Goal: Information Seeking & Learning: Learn about a topic

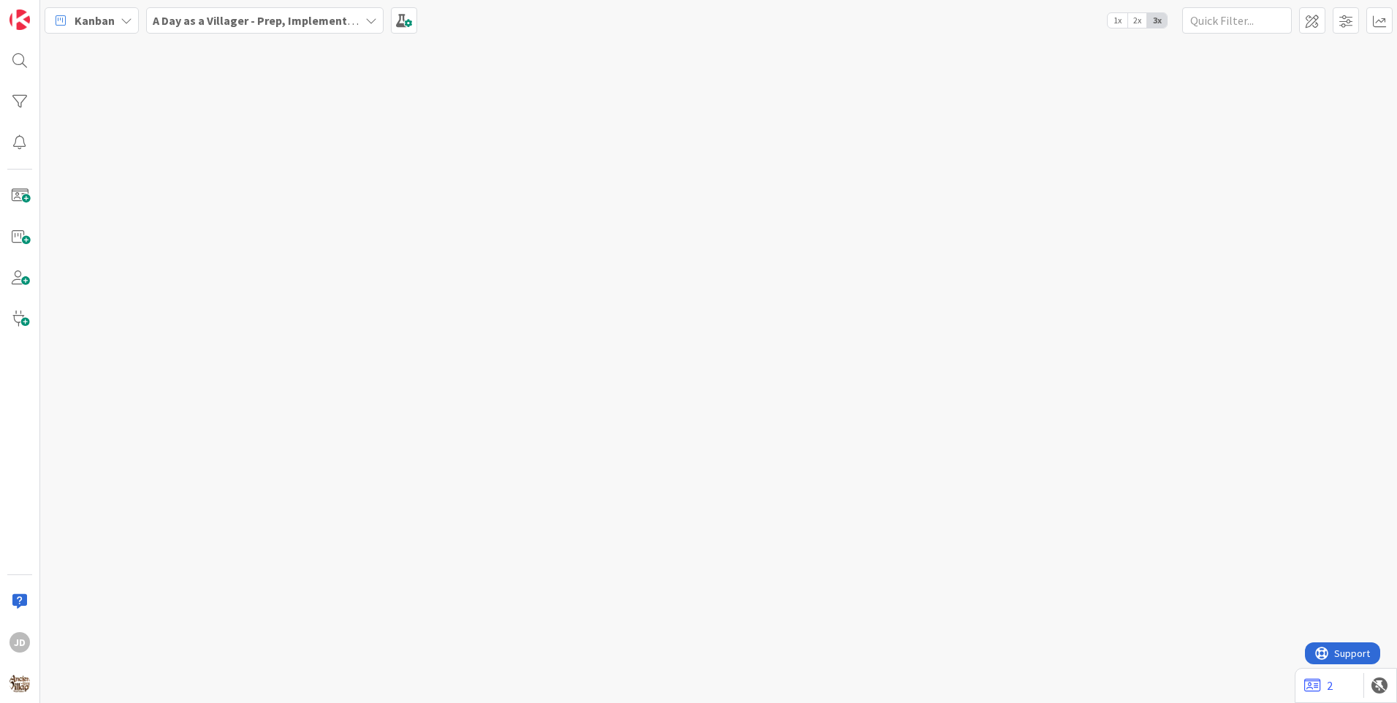
drag, startPoint x: 409, startPoint y: 252, endPoint x: 426, endPoint y: 252, distance: 16.8
click at [426, 252] on div at bounding box center [718, 371] width 1357 height 663
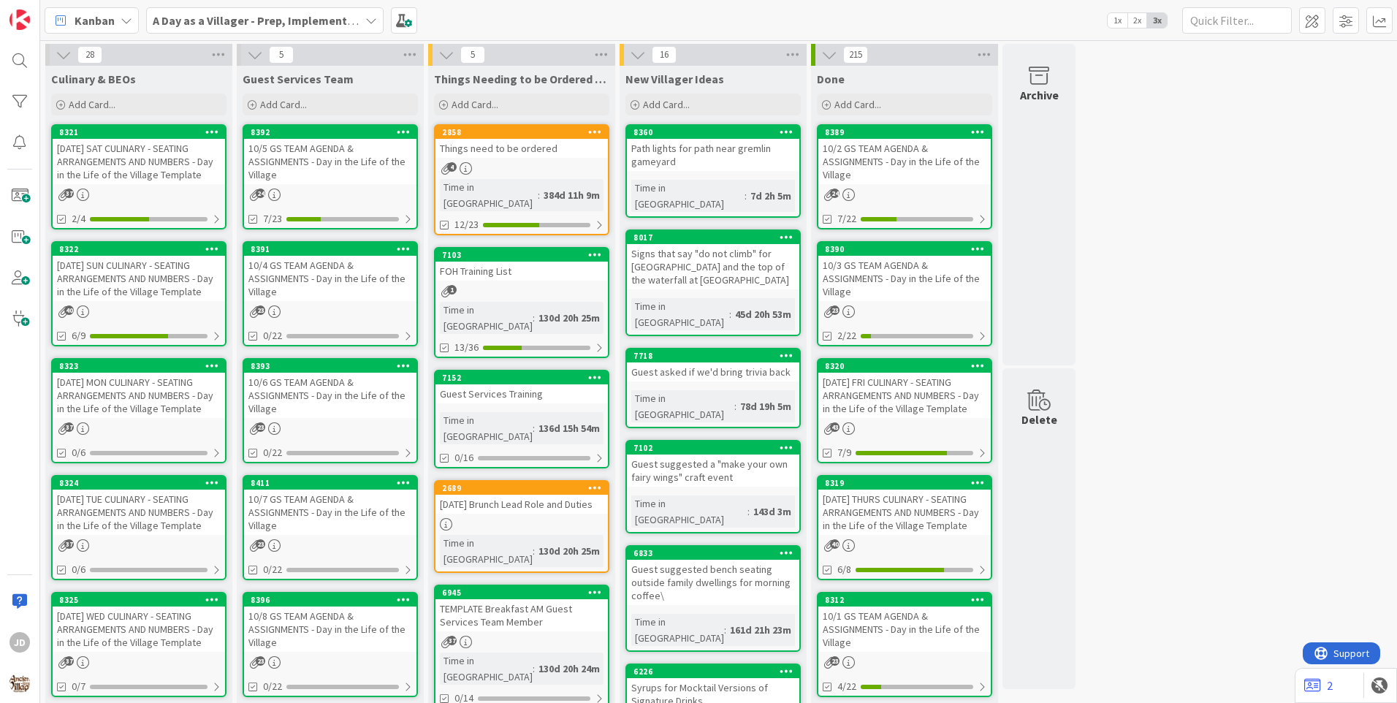
click at [343, 186] on div "8392 10/5 GS TEAM AGENDA & ASSIGNMENTS - Day in the Life of the Village 24 7/23" at bounding box center [330, 176] width 175 height 105
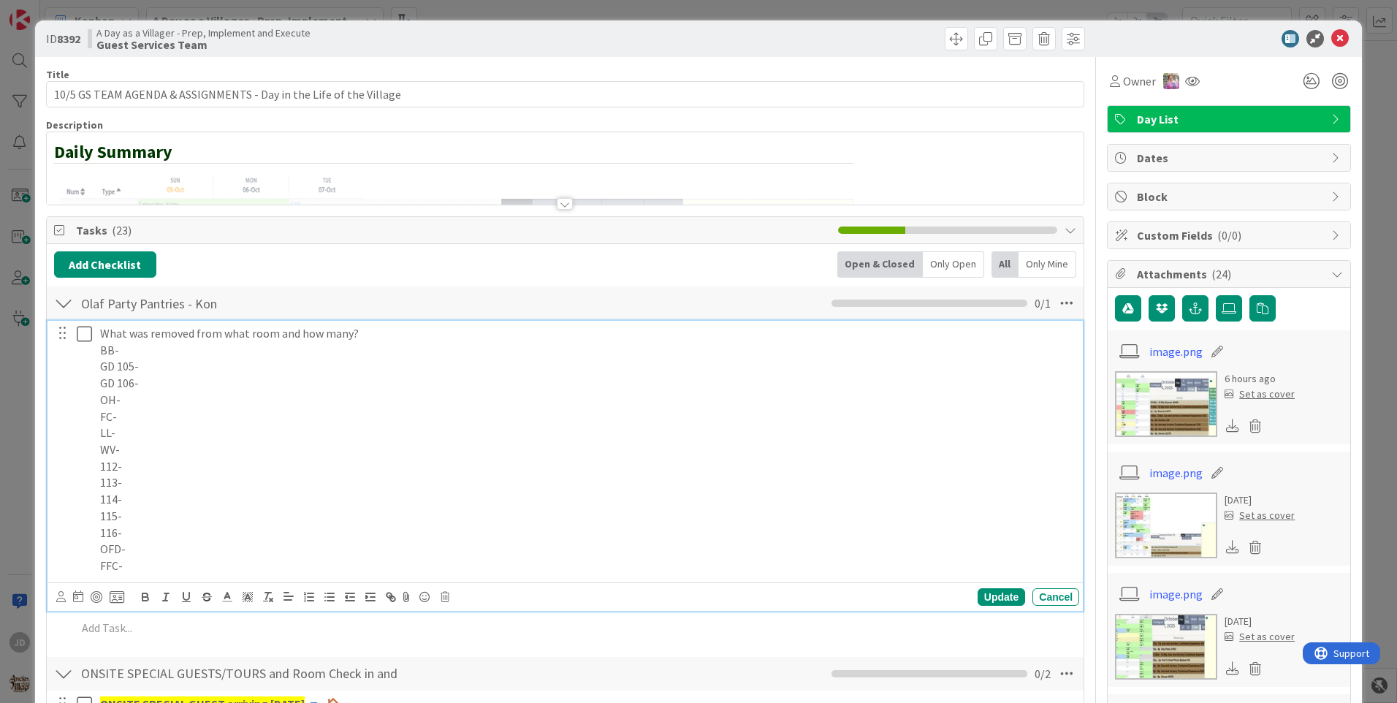
click at [788, 551] on p "OFD-" at bounding box center [586, 549] width 973 height 17
click at [170, 340] on p "What was removed from what room and how many?" at bounding box center [586, 333] width 973 height 17
click at [148, 354] on p "BB-" at bounding box center [586, 350] width 973 height 17
click at [159, 368] on p "GD 105-" at bounding box center [586, 366] width 973 height 17
click at [120, 352] on p "BB-1 frap" at bounding box center [586, 350] width 973 height 17
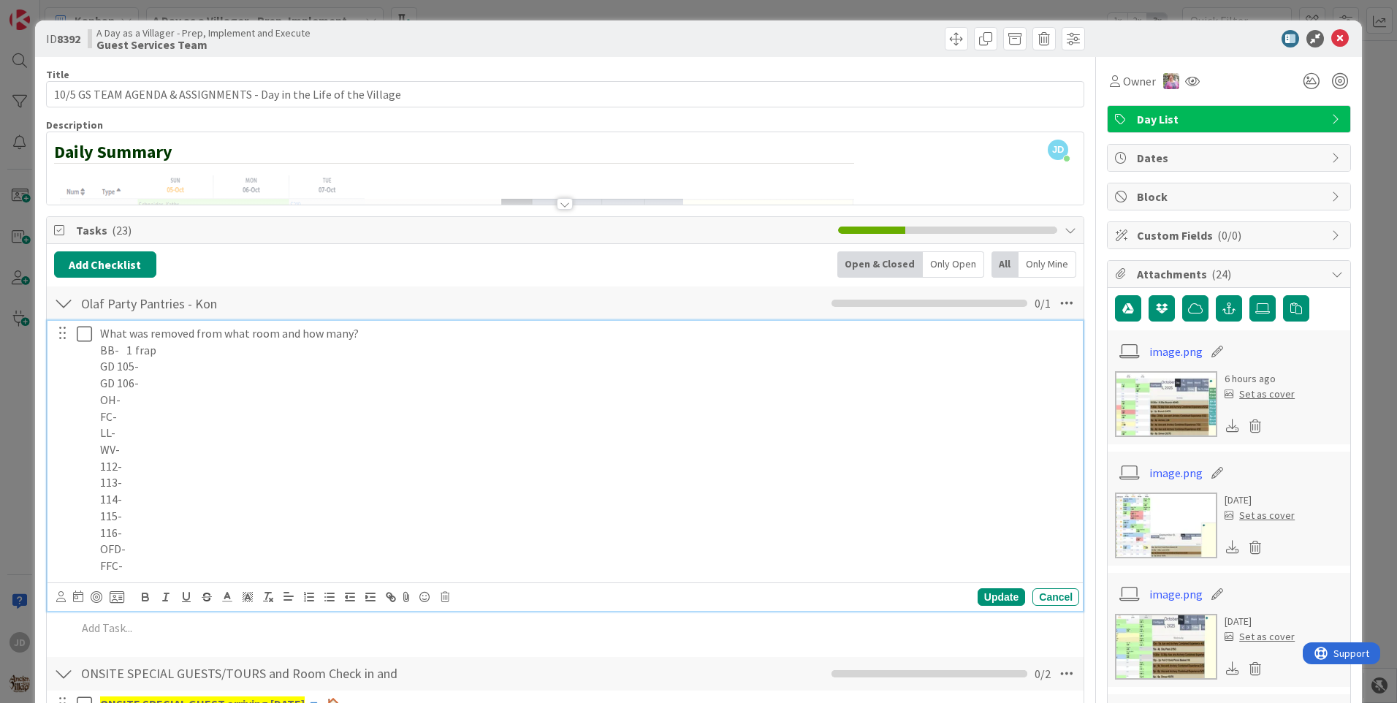
click at [156, 381] on p "GD 106-" at bounding box center [586, 383] width 973 height 17
click at [143, 400] on p "OH-" at bounding box center [586, 400] width 973 height 17
click at [126, 418] on p "FC-" at bounding box center [586, 416] width 973 height 17
click at [173, 416] on p "FC- 1 Hon. Cah" at bounding box center [586, 416] width 973 height 17
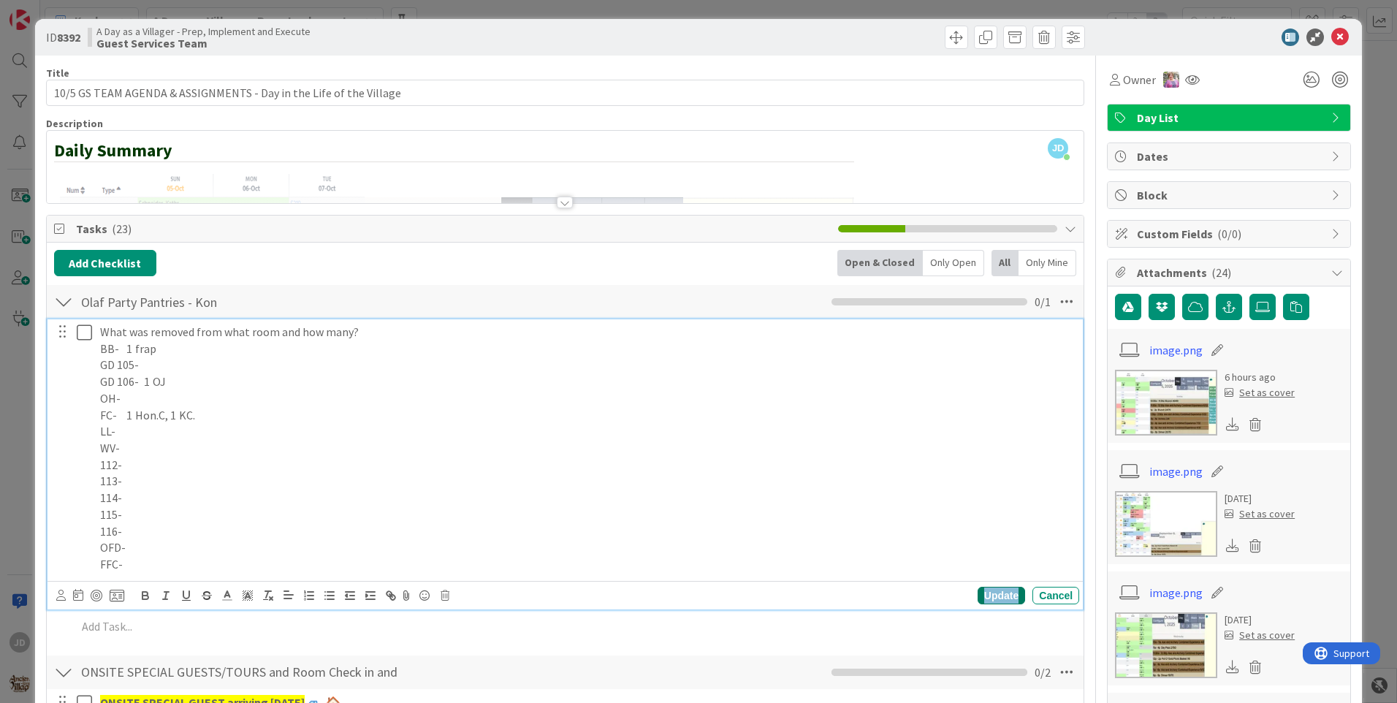
click at [997, 597] on div "Update" at bounding box center [1001, 596] width 47 height 18
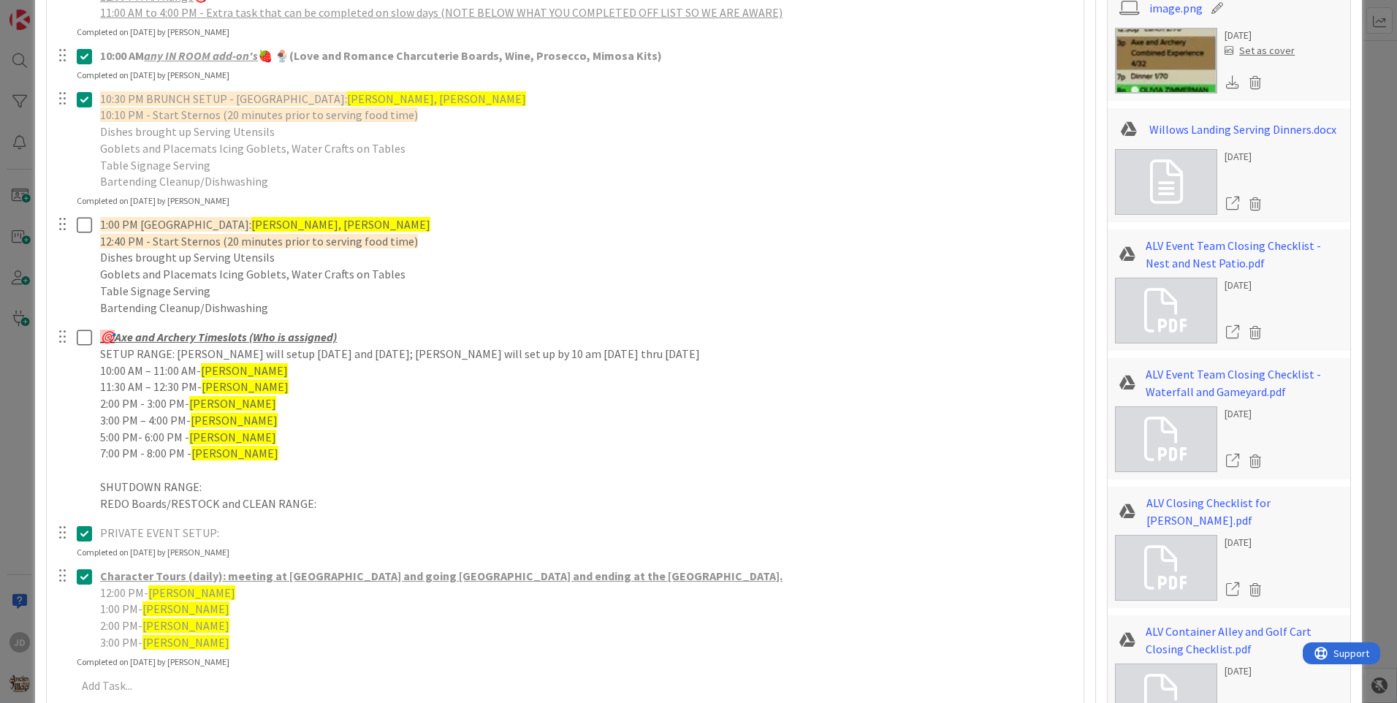
scroll to position [804, 0]
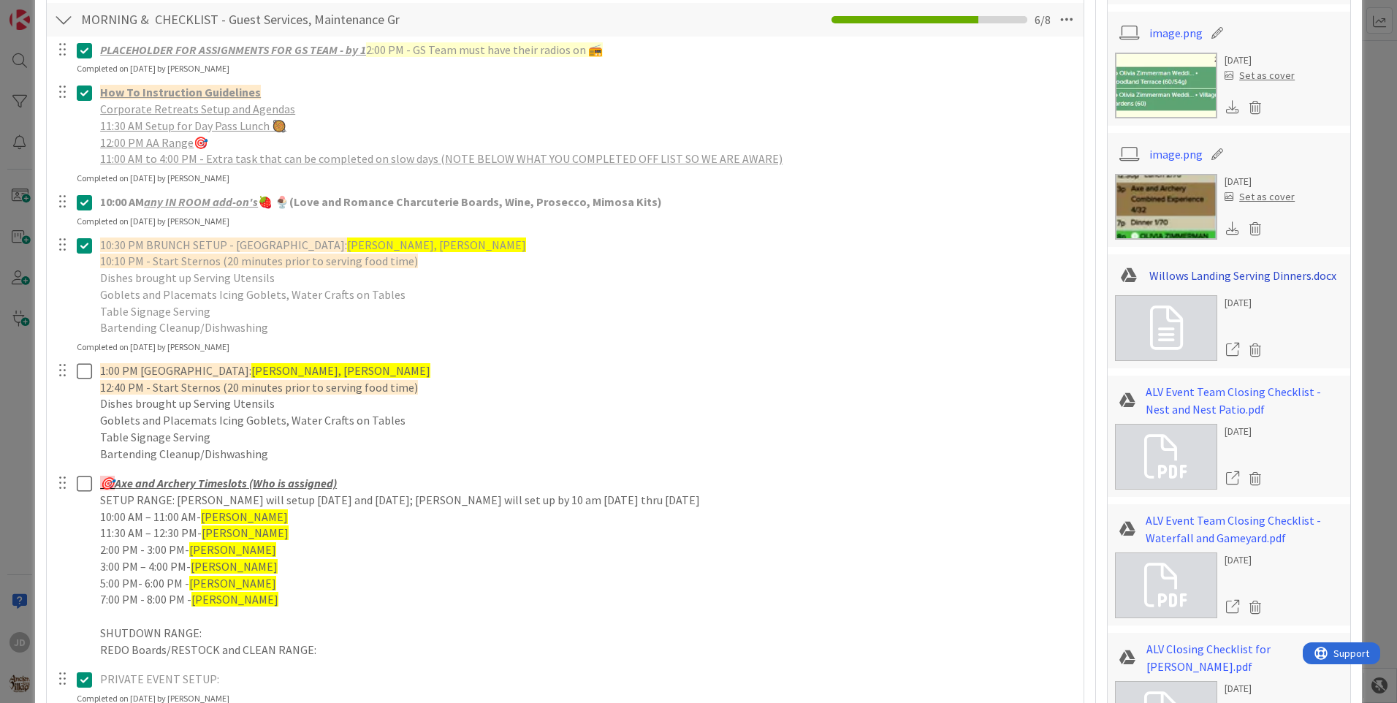
click at [1157, 277] on link "Willows Landing Serving Dinners.docx" at bounding box center [1242, 276] width 187 height 18
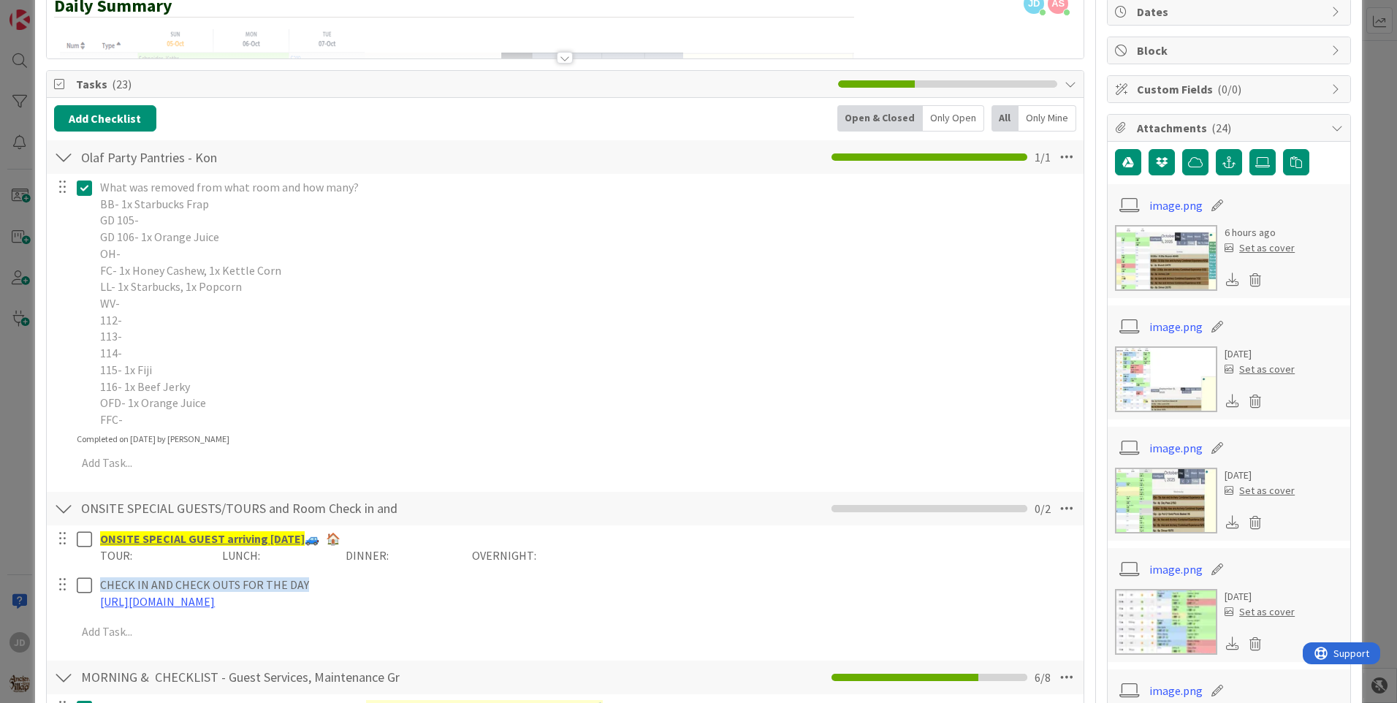
scroll to position [0, 0]
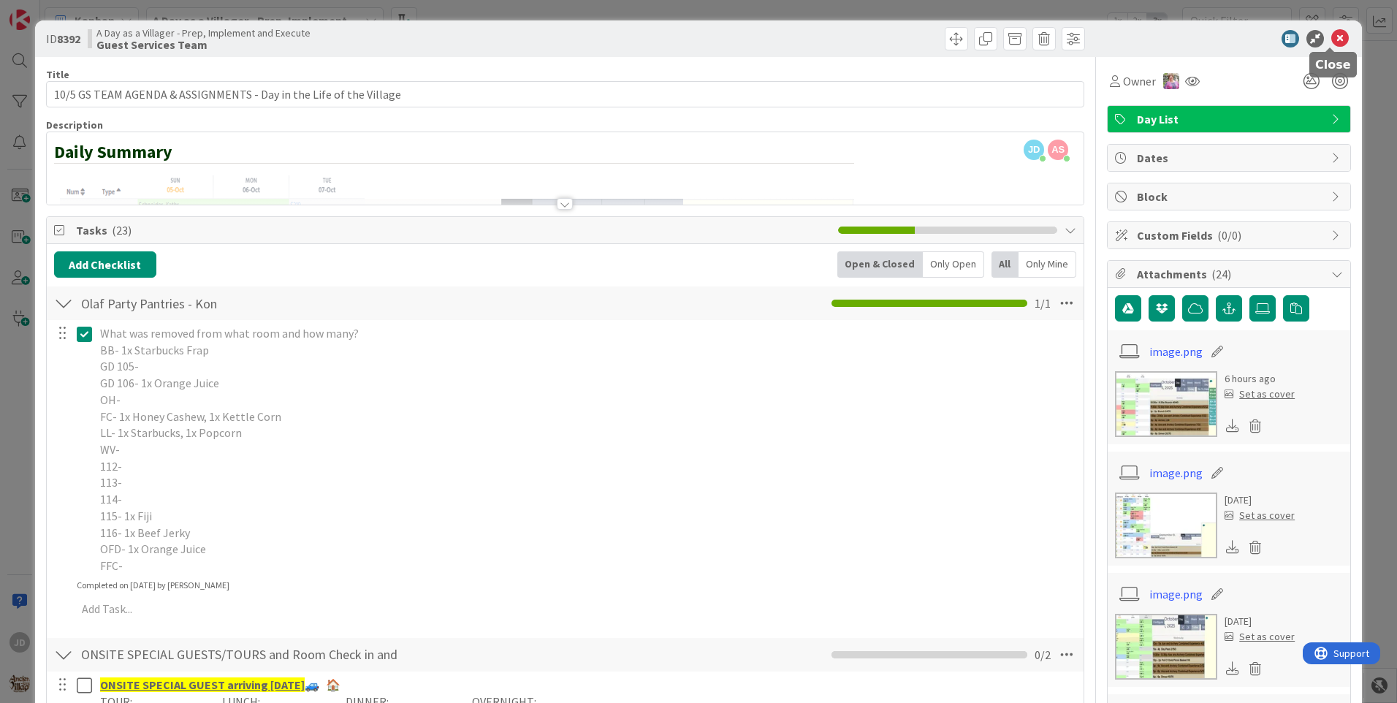
click at [1332, 34] on icon at bounding box center [1340, 39] width 18 height 18
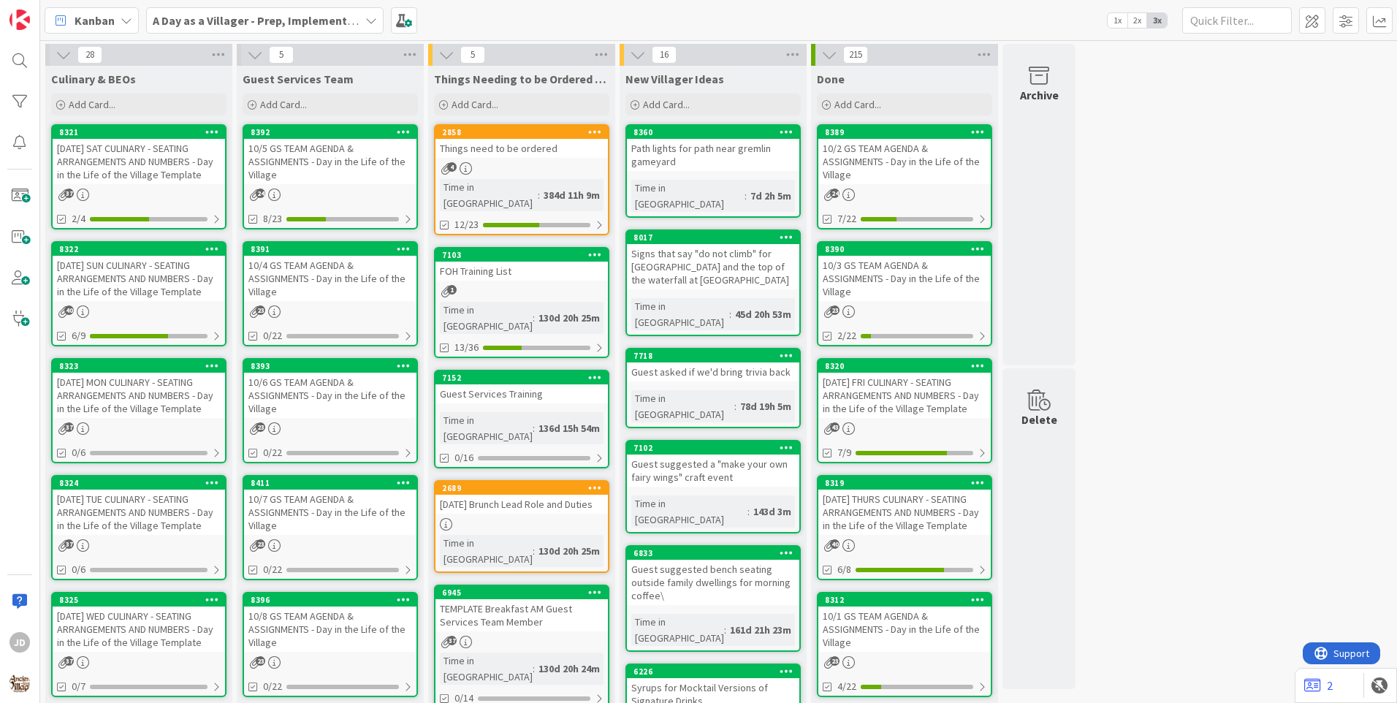
click at [187, 172] on div "10.4.25 SAT CULINARY - SEATING ARRANGEMENTS AND NUMBERS - Day in the Life of th…" at bounding box center [139, 161] width 172 height 45
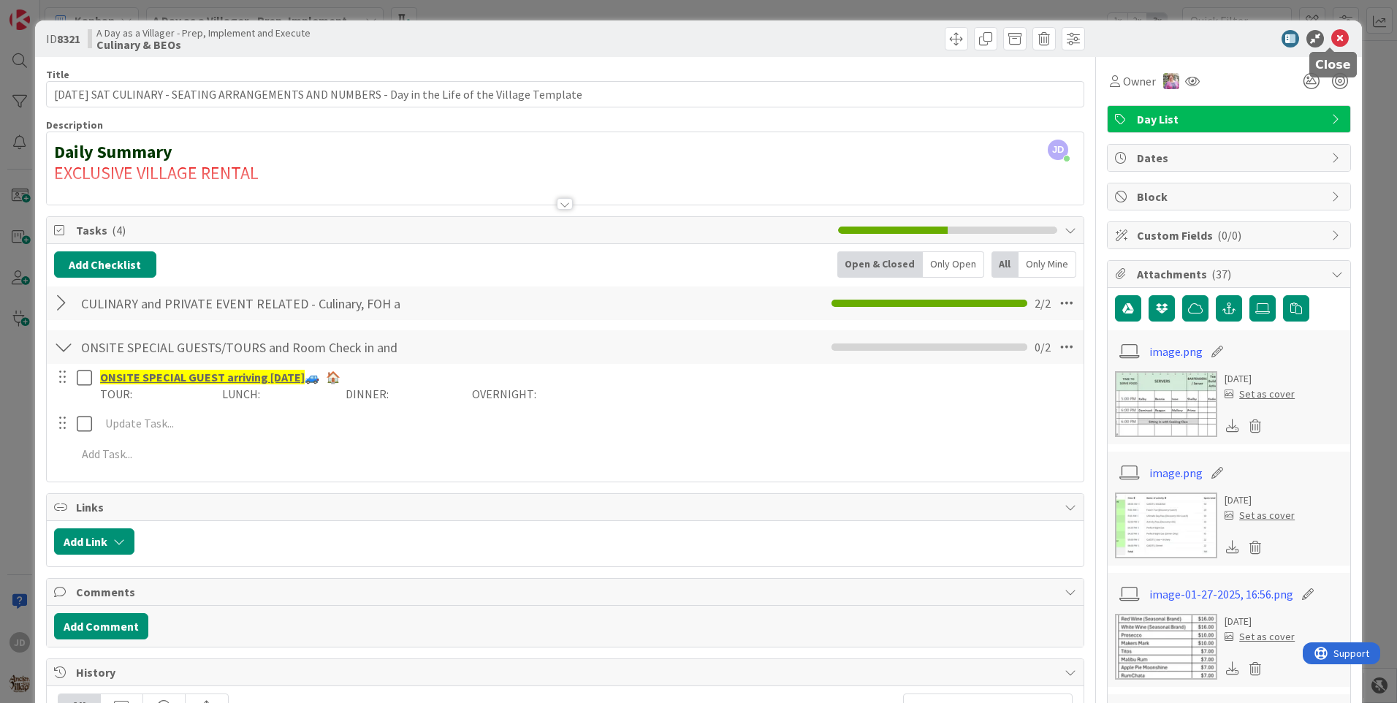
click at [1331, 36] on icon at bounding box center [1340, 39] width 18 height 18
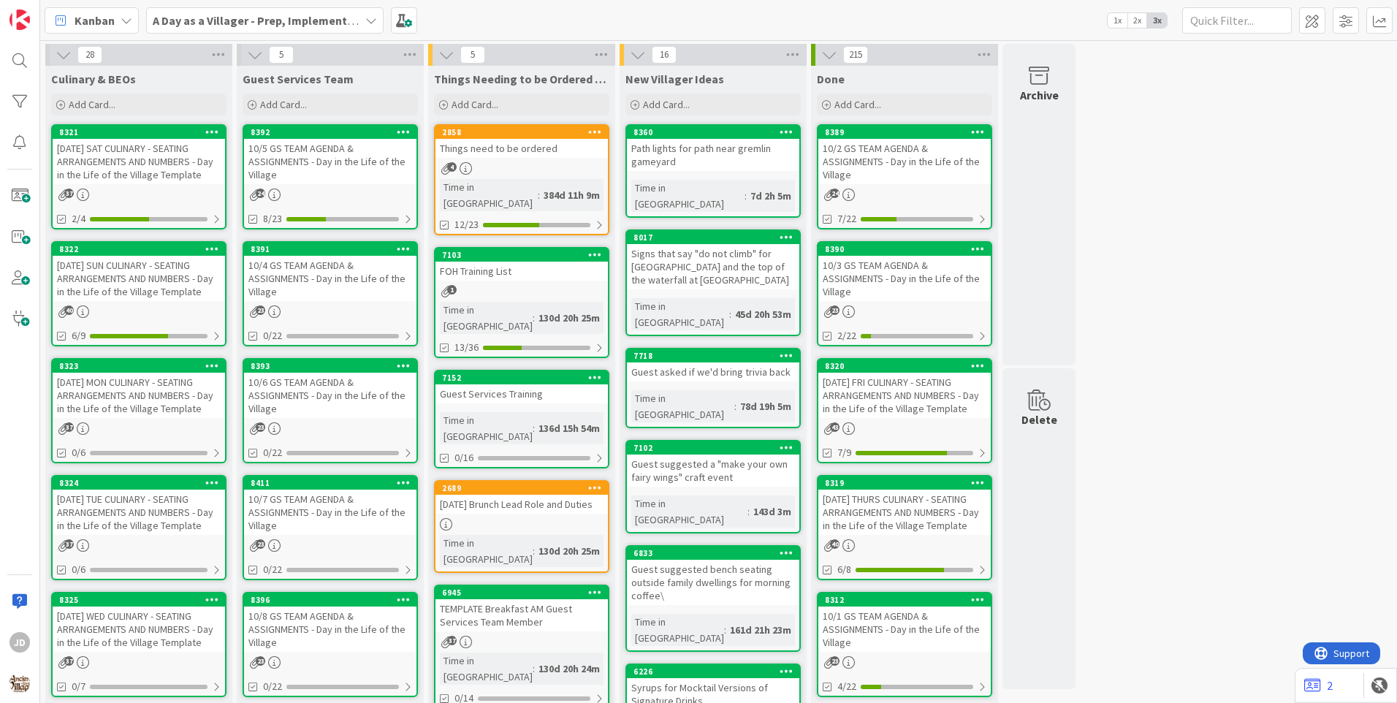
click at [305, 175] on div "10/5 GS TEAM AGENDA & ASSIGNMENTS - Day in the Life of the Village" at bounding box center [330, 161] width 172 height 45
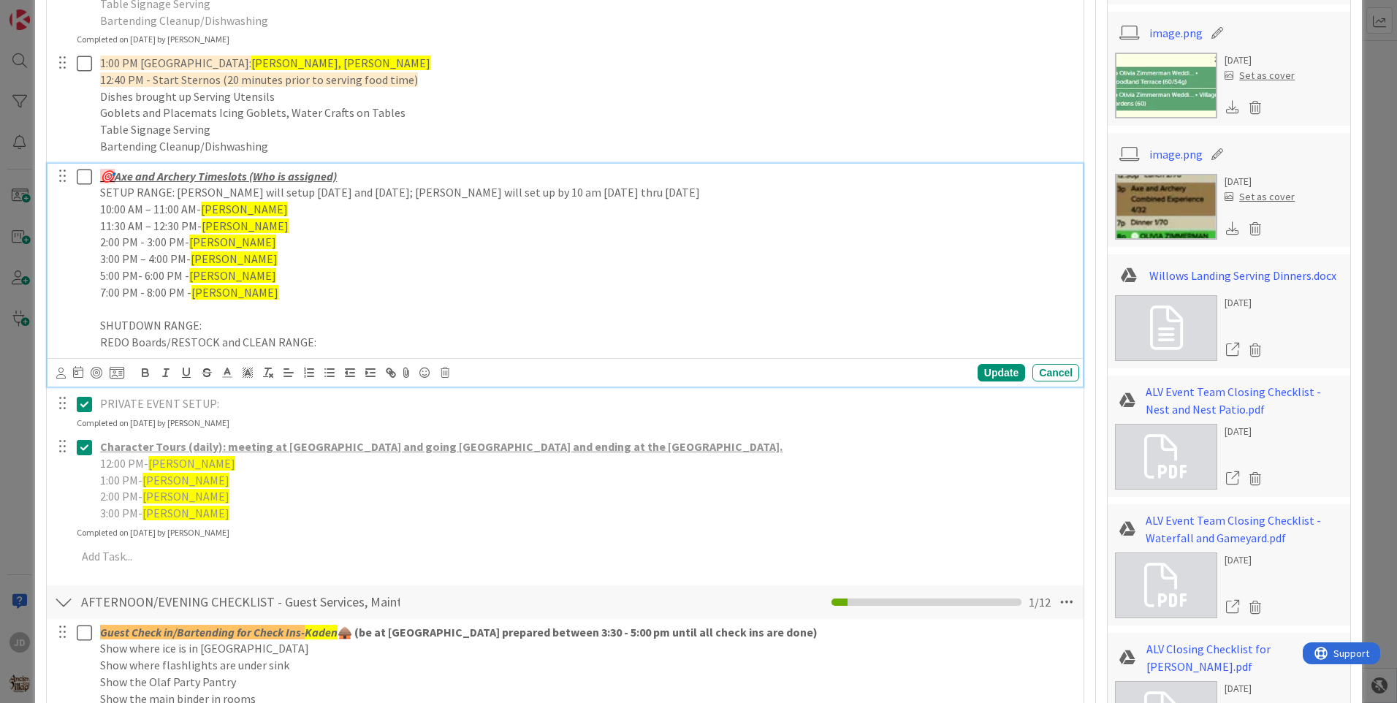
drag, startPoint x: 616, startPoint y: 289, endPoint x: 567, endPoint y: 289, distance: 49.0
click at [571, 289] on p "7:00 PM - 8:00 PM - Kevin" at bounding box center [586, 292] width 973 height 17
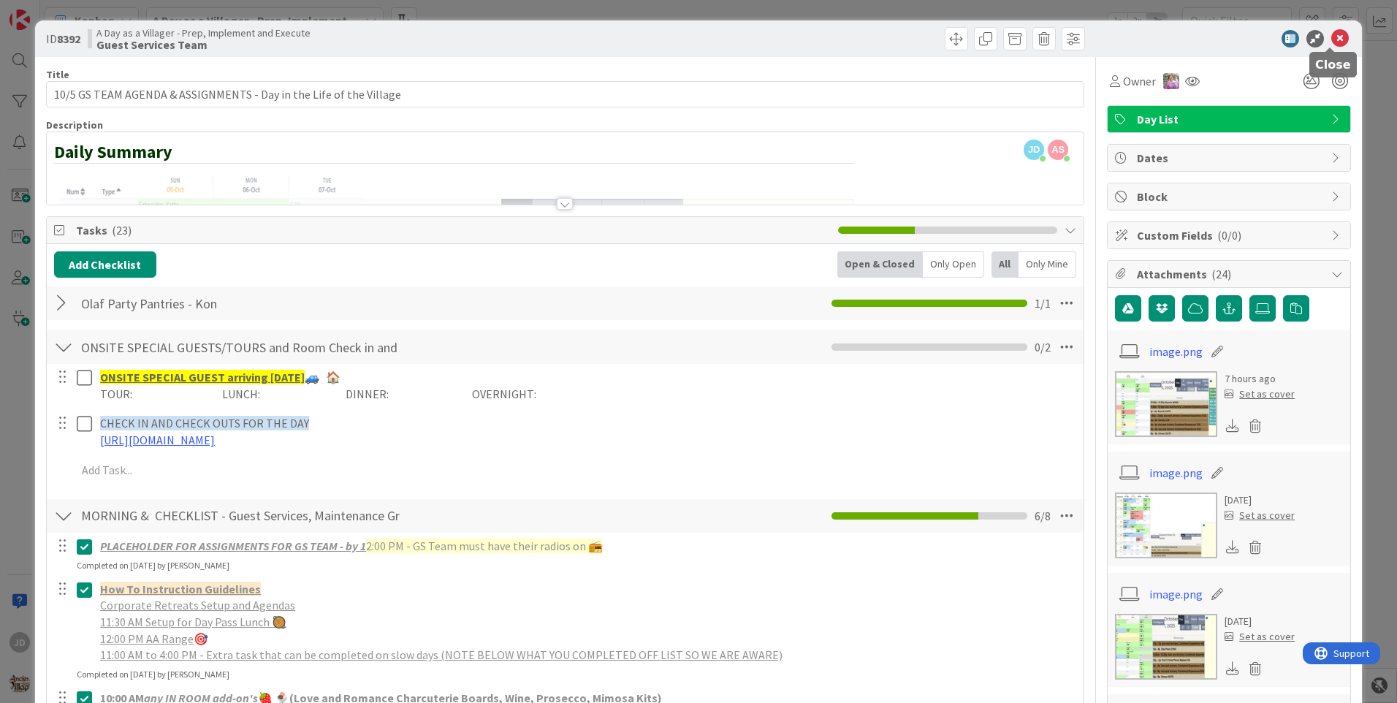
click at [1331, 39] on icon at bounding box center [1340, 39] width 18 height 18
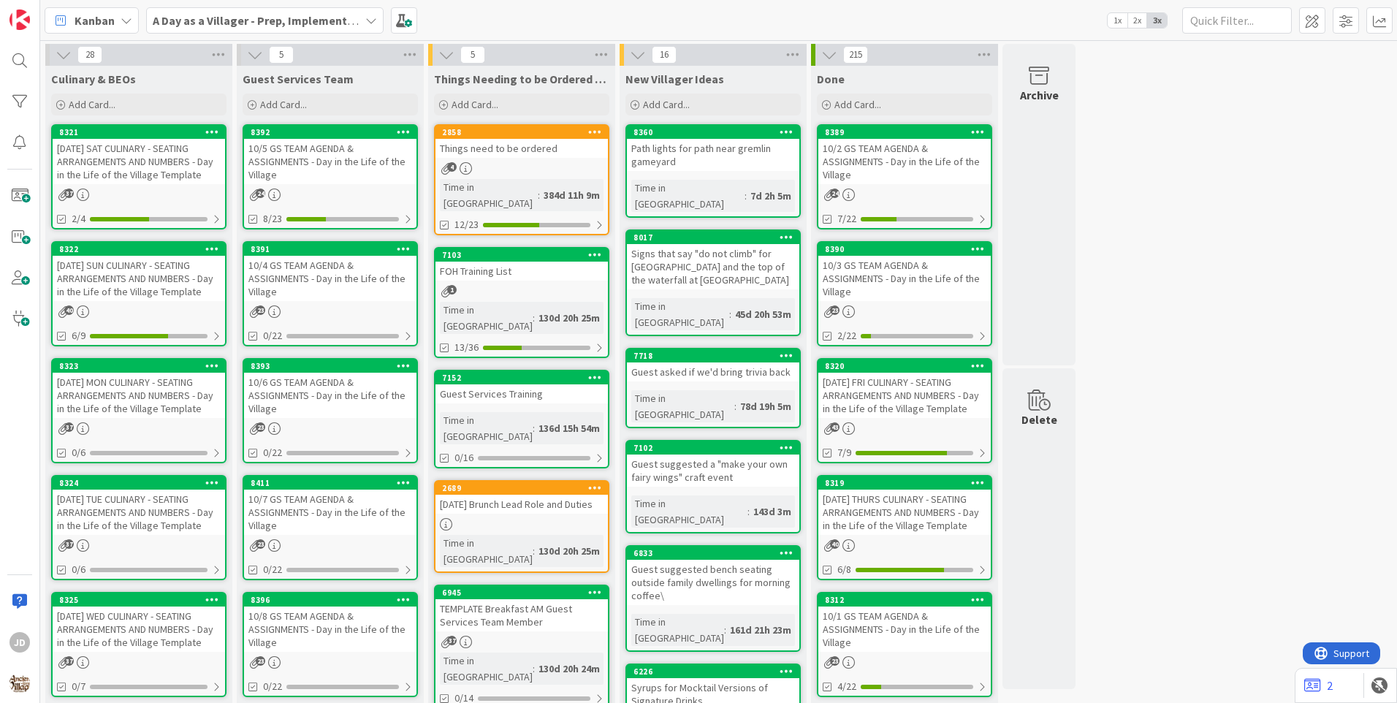
click at [131, 282] on div "10.5.25 SUN CULINARY - SEATING ARRANGEMENTS AND NUMBERS - Day in the Life of th…" at bounding box center [139, 278] width 172 height 45
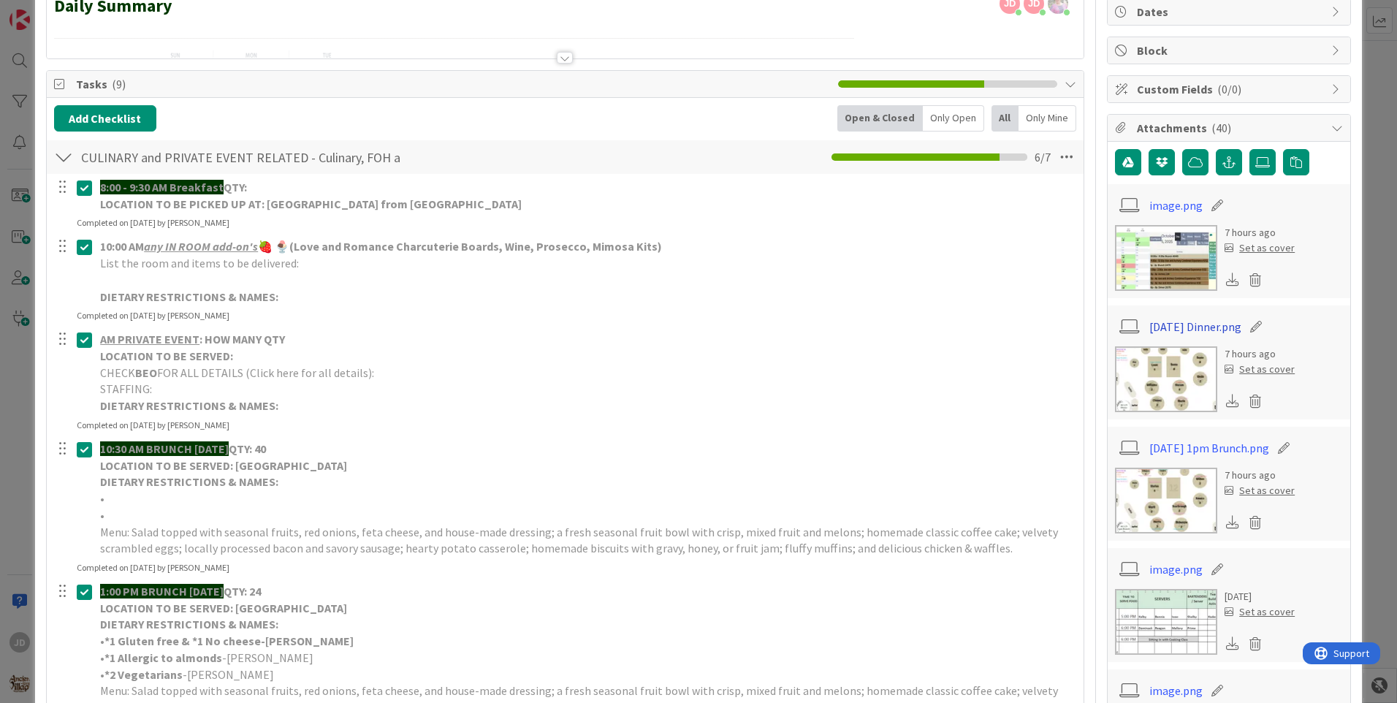
click at [1180, 330] on link "10.5.25 Dinner.png" at bounding box center [1195, 327] width 92 height 18
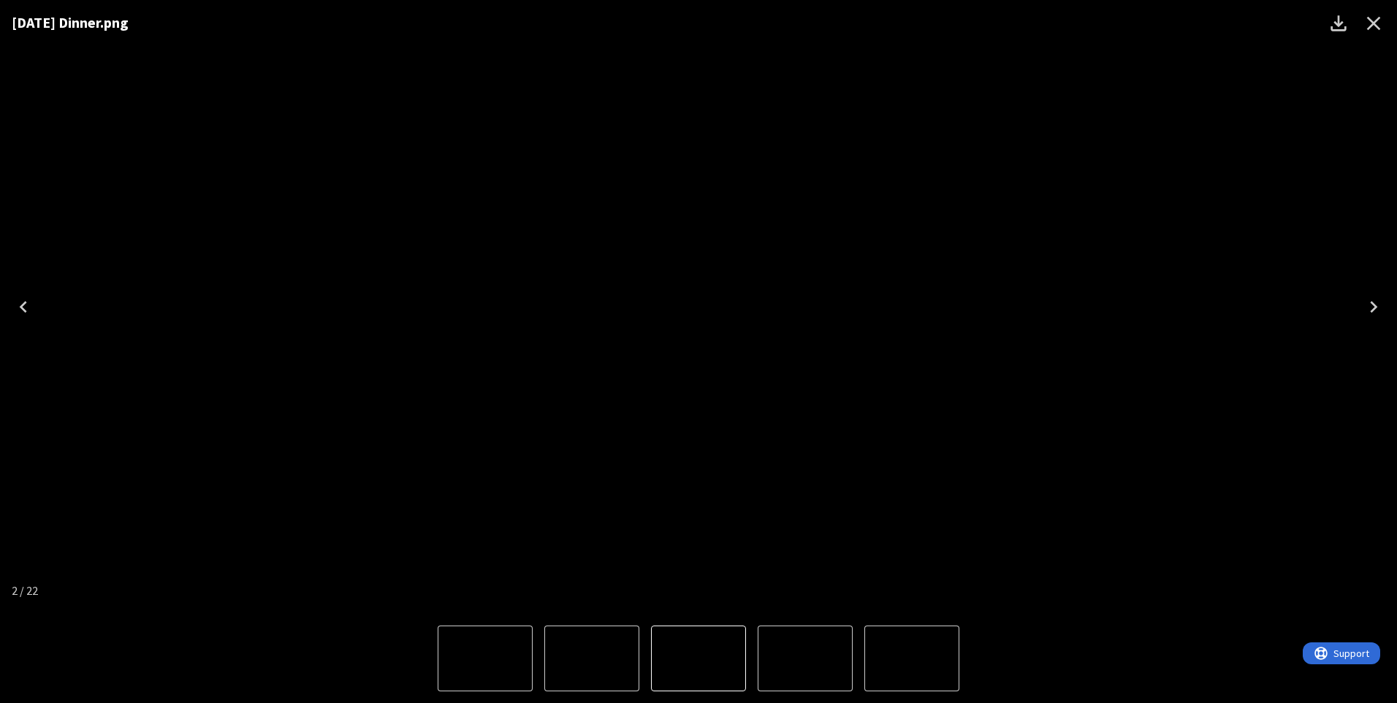
click at [698, 307] on img "2 of 22" at bounding box center [698, 307] width 0 height 0
click at [1362, 683] on div "Lightbox" at bounding box center [698, 658] width 1397 height 89
click at [1265, 500] on div "10.5.25 Dinner.png" at bounding box center [698, 307] width 1397 height 614
drag, startPoint x: 310, startPoint y: 8, endPoint x: 361, endPoint y: 17, distance: 51.9
click at [340, 9] on div "10.5.25 Dinner.png" at bounding box center [698, 22] width 1397 height 45
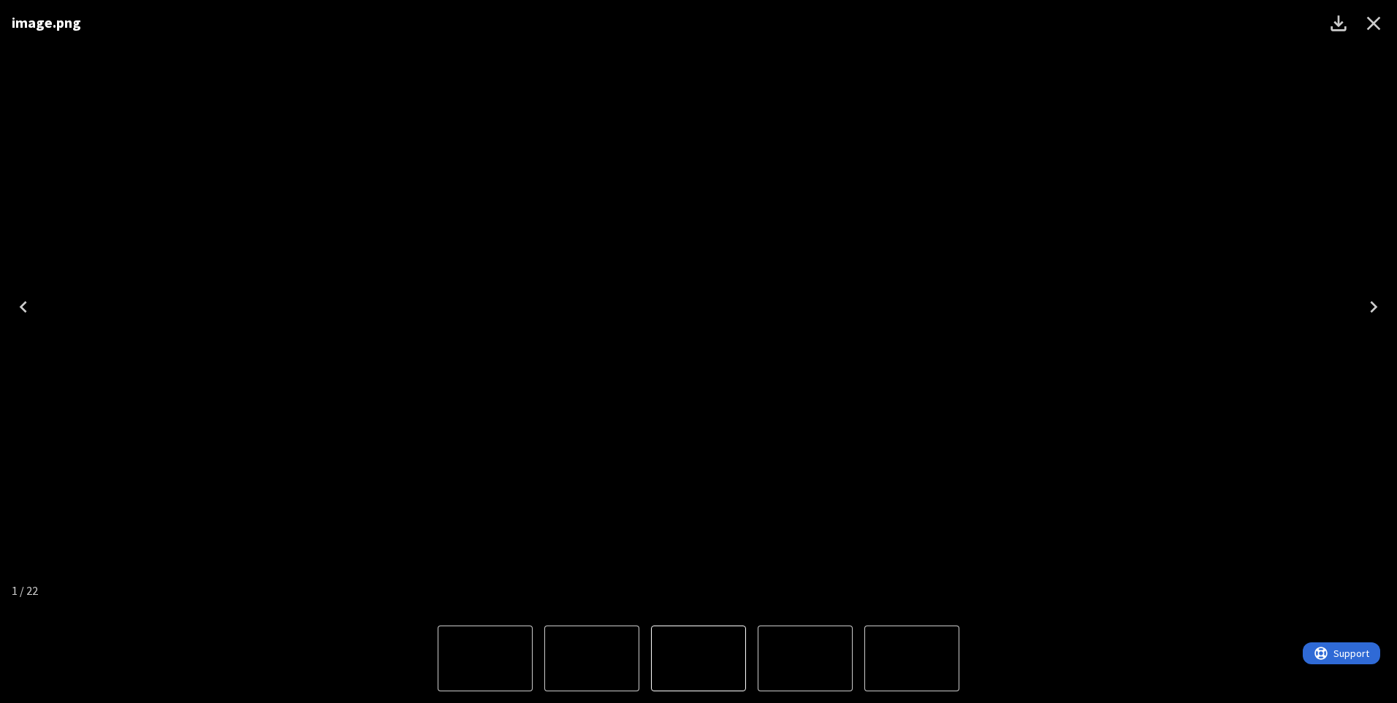
click at [1373, 305] on icon "Next" at bounding box center [1373, 307] width 7 height 12
